Goal: Transaction & Acquisition: Purchase product/service

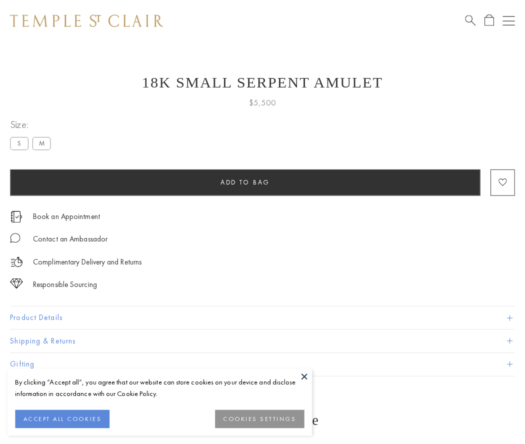
scroll to position [16, 0]
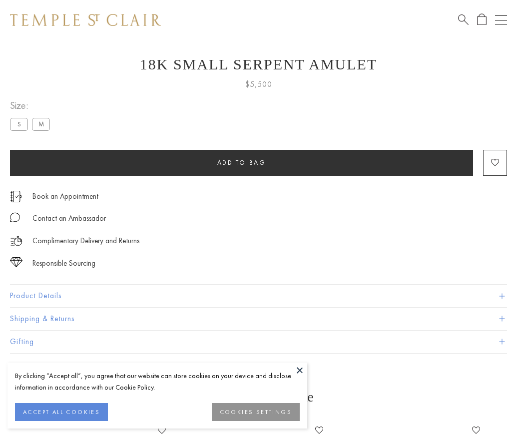
click at [241, 162] on span "Add to bag" at bounding box center [241, 162] width 49 height 8
